Goal: Navigation & Orientation: Find specific page/section

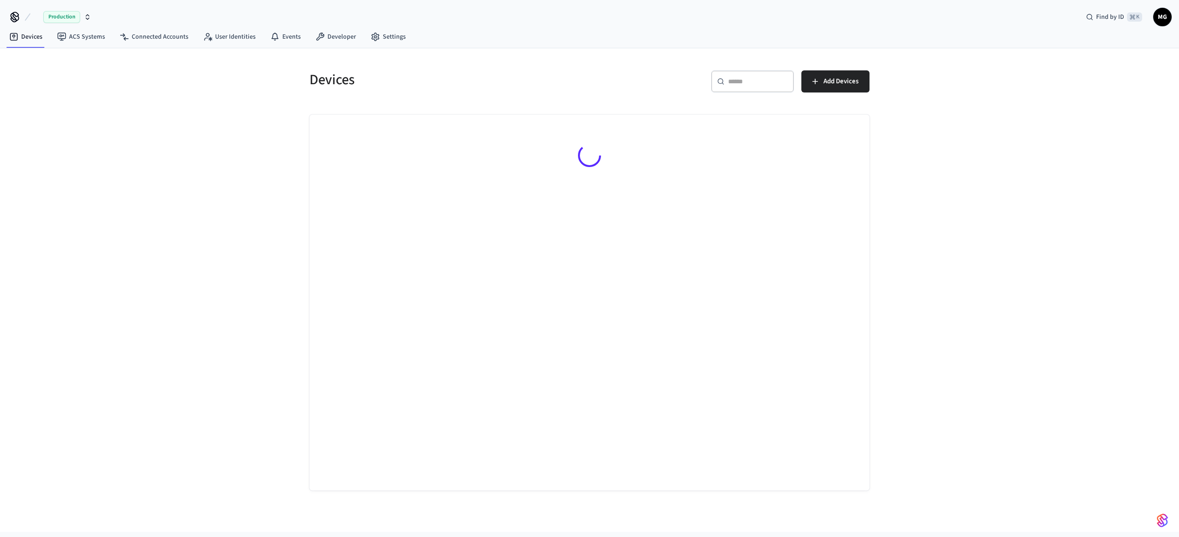
click at [72, 15] on span "Production" at bounding box center [61, 17] width 37 height 12
click at [124, 229] on div "Devices ​ ​ Add Devices" at bounding box center [589, 290] width 1179 height 484
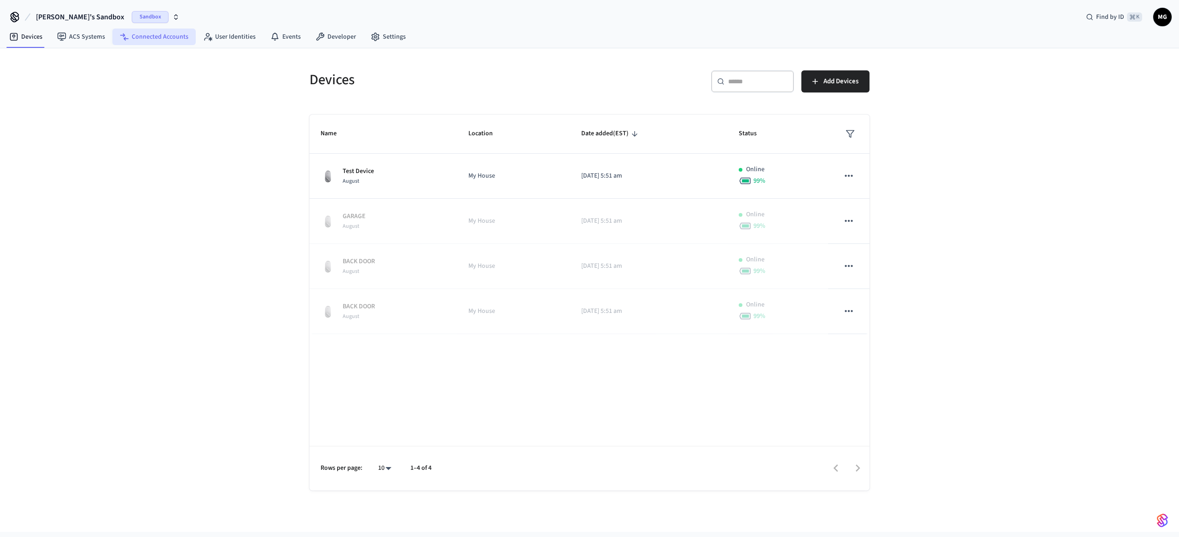
click at [140, 33] on link "Connected Accounts" at bounding box center [153, 37] width 83 height 17
